Goal: Book appointment/travel/reservation

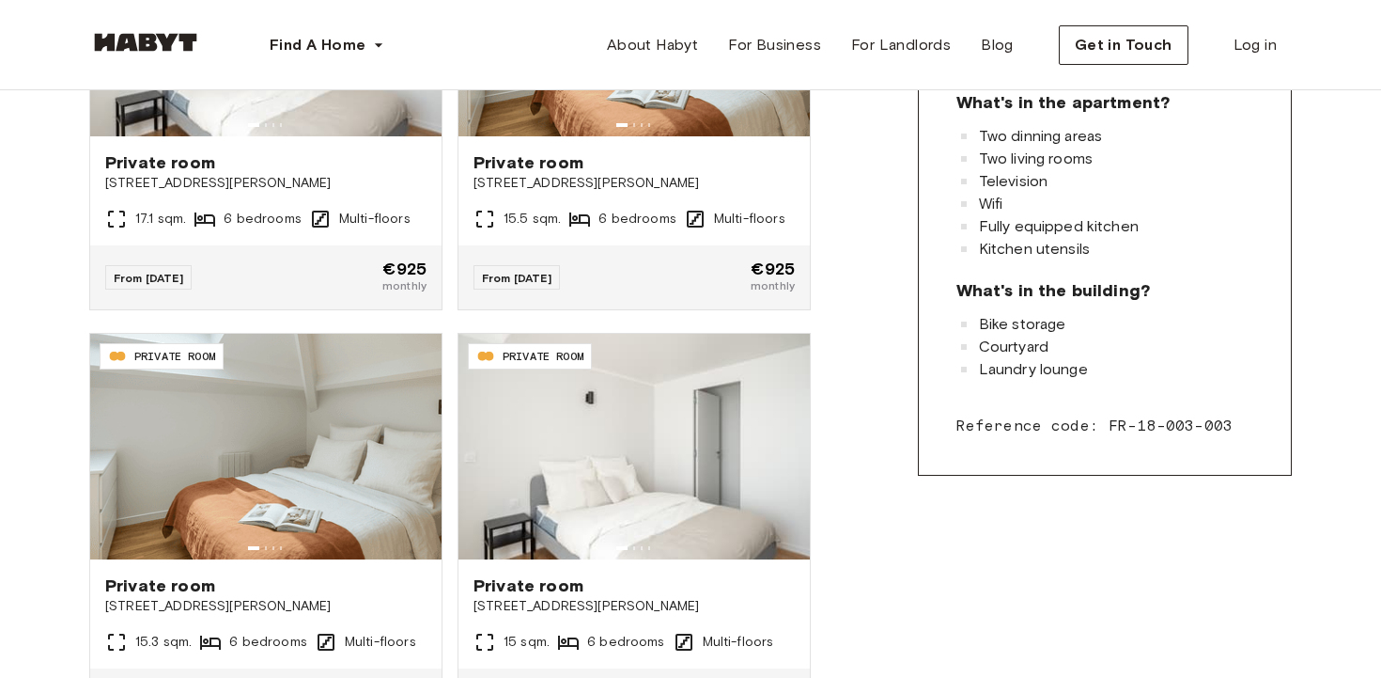
scroll to position [417, 0]
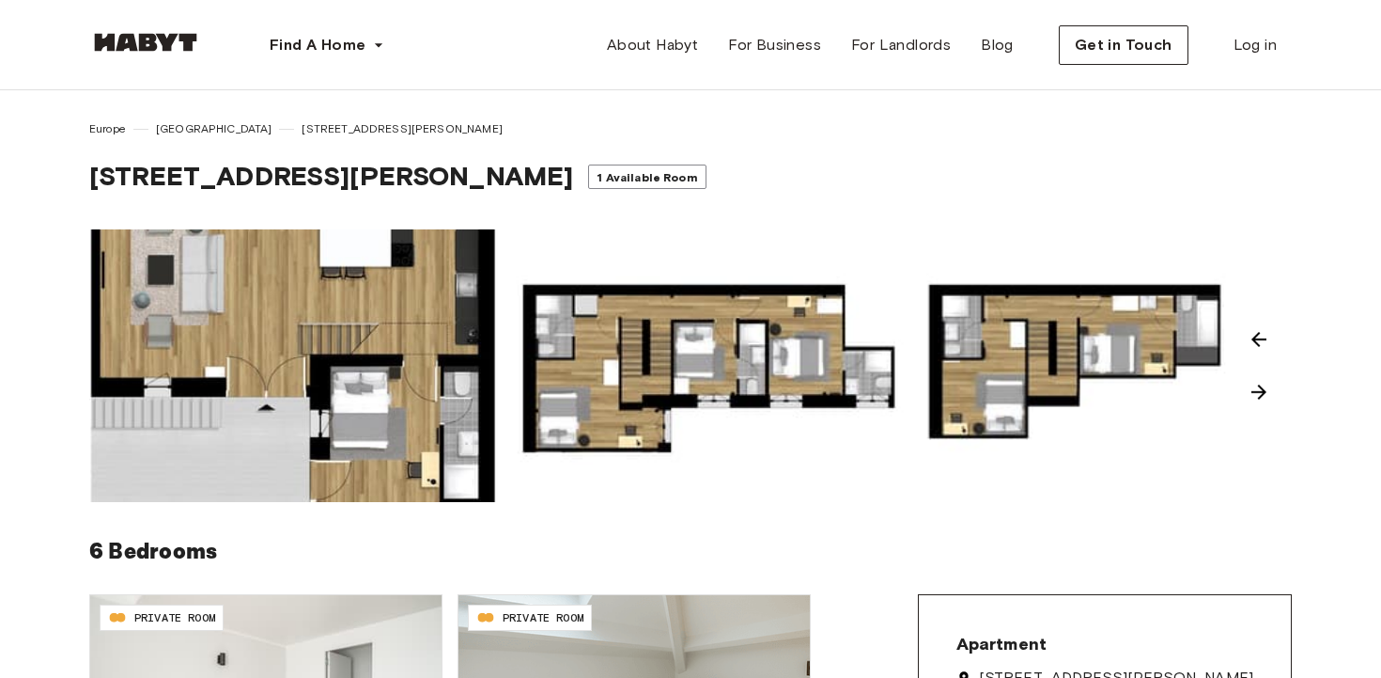
click at [316, 131] on span "[STREET_ADDRESS][PERSON_NAME]" at bounding box center [402, 128] width 200 height 17
click at [597, 171] on span "1 Available Room" at bounding box center [647, 177] width 101 height 14
click at [170, 130] on span "[GEOGRAPHIC_DATA]" at bounding box center [214, 128] width 117 height 17
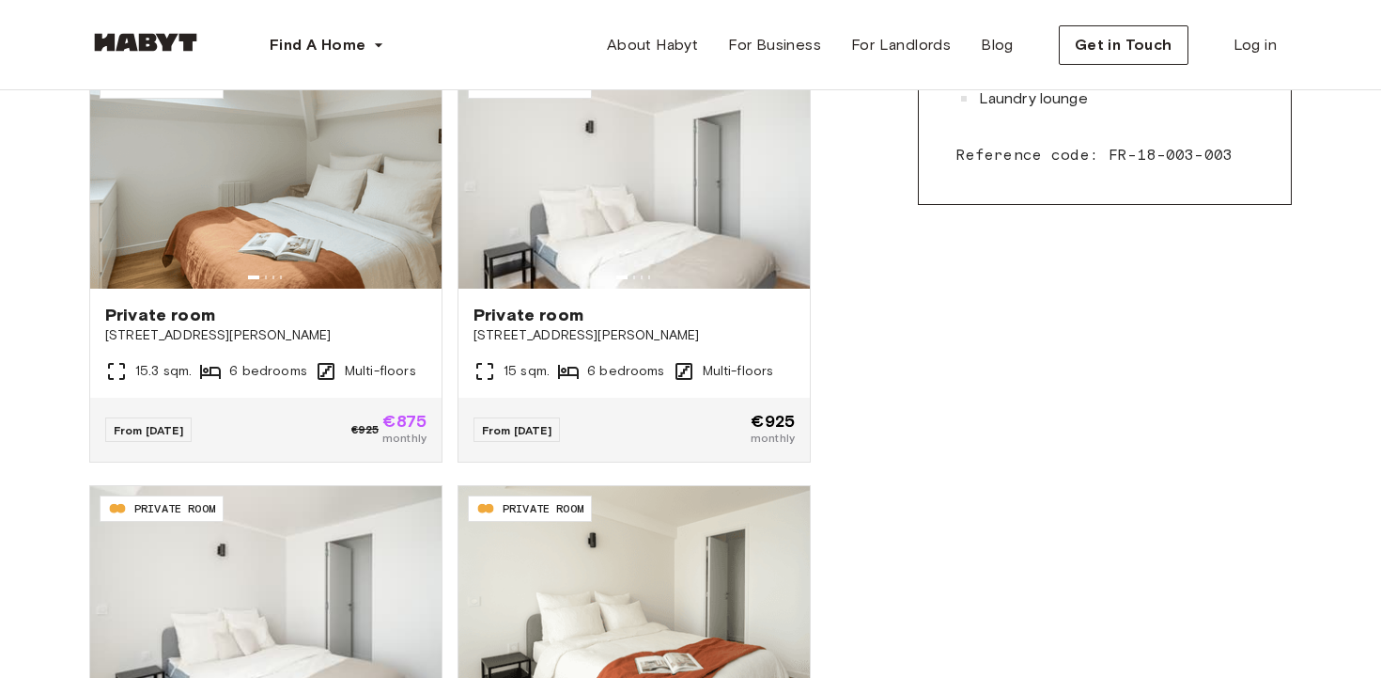
scroll to position [530, 0]
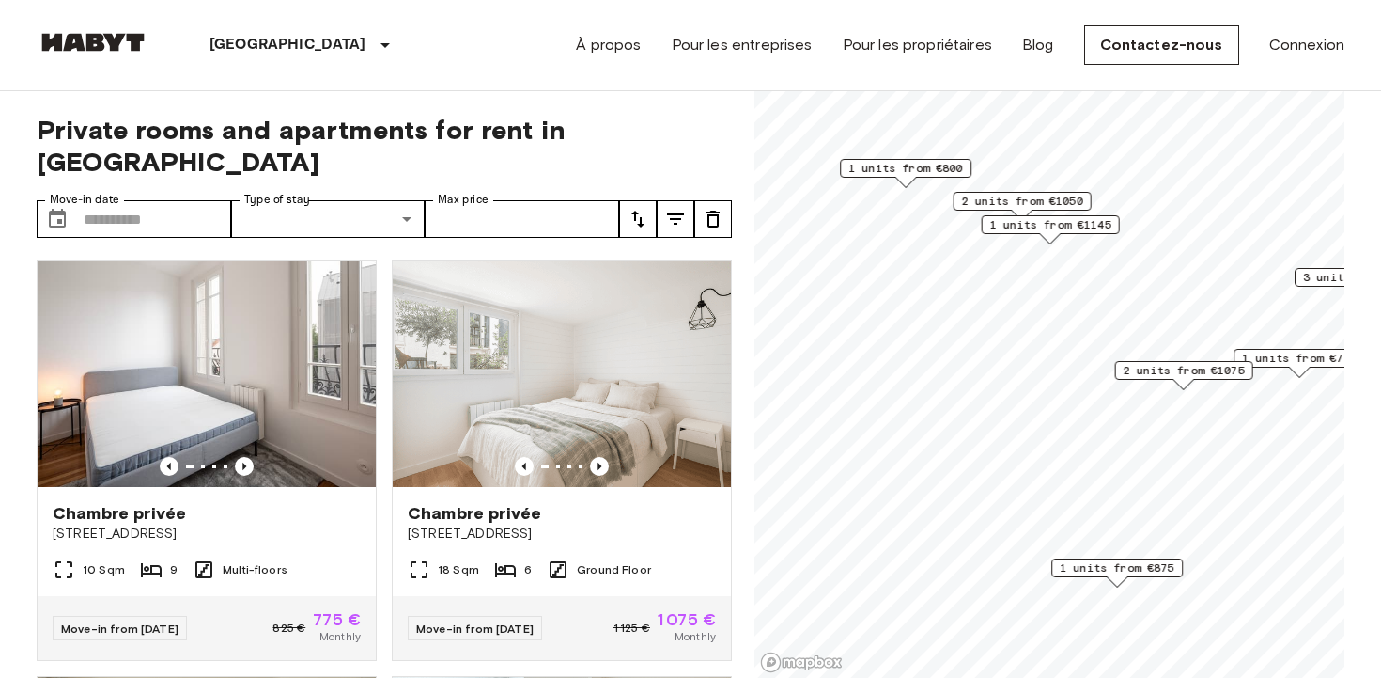
click at [1127, 568] on span "1 units from €875" at bounding box center [1117, 567] width 115 height 17
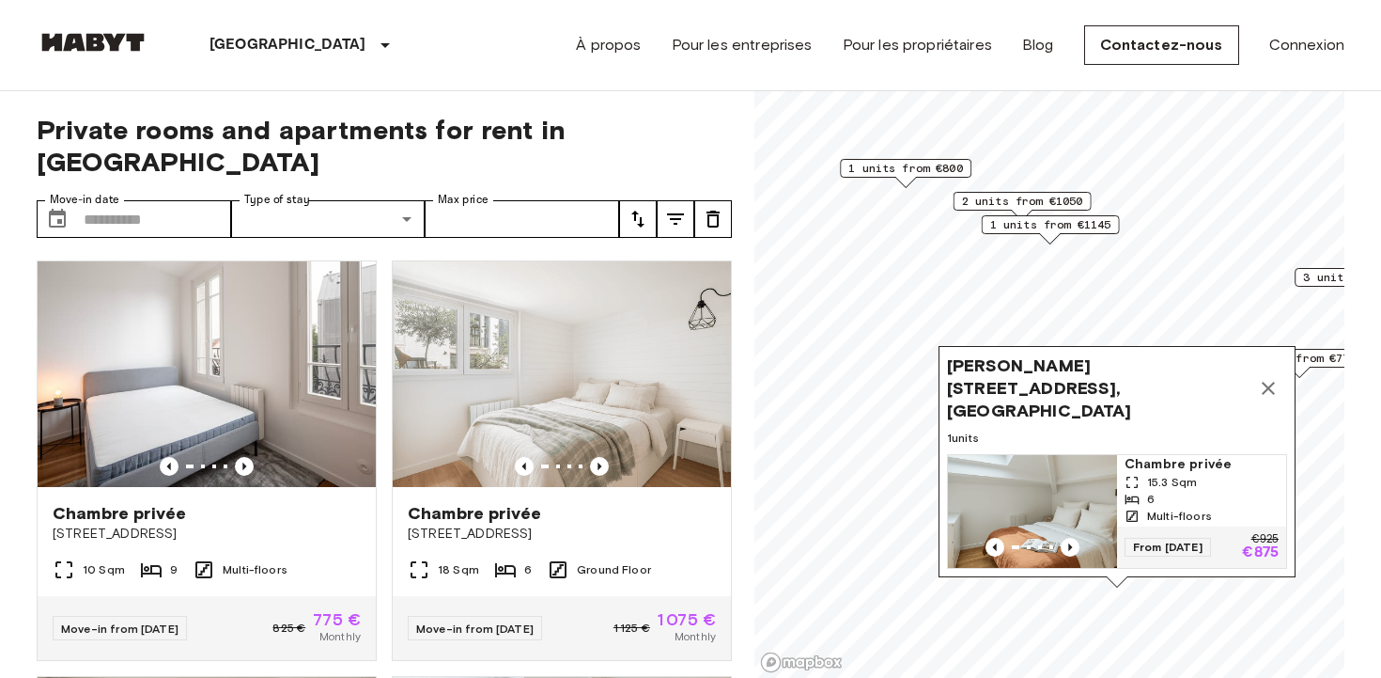
click at [1104, 398] on span "[PERSON_NAME][STREET_ADDRESS], [GEOGRAPHIC_DATA]" at bounding box center [1098, 388] width 303 height 68
click at [1109, 428] on div "[PERSON_NAME][STREET_ADDRESS], [GEOGRAPHIC_DATA] 1 units Chambre privée 15.3 Sq…" at bounding box center [1117, 461] width 357 height 231
